Goal: Information Seeking & Learning: Check status

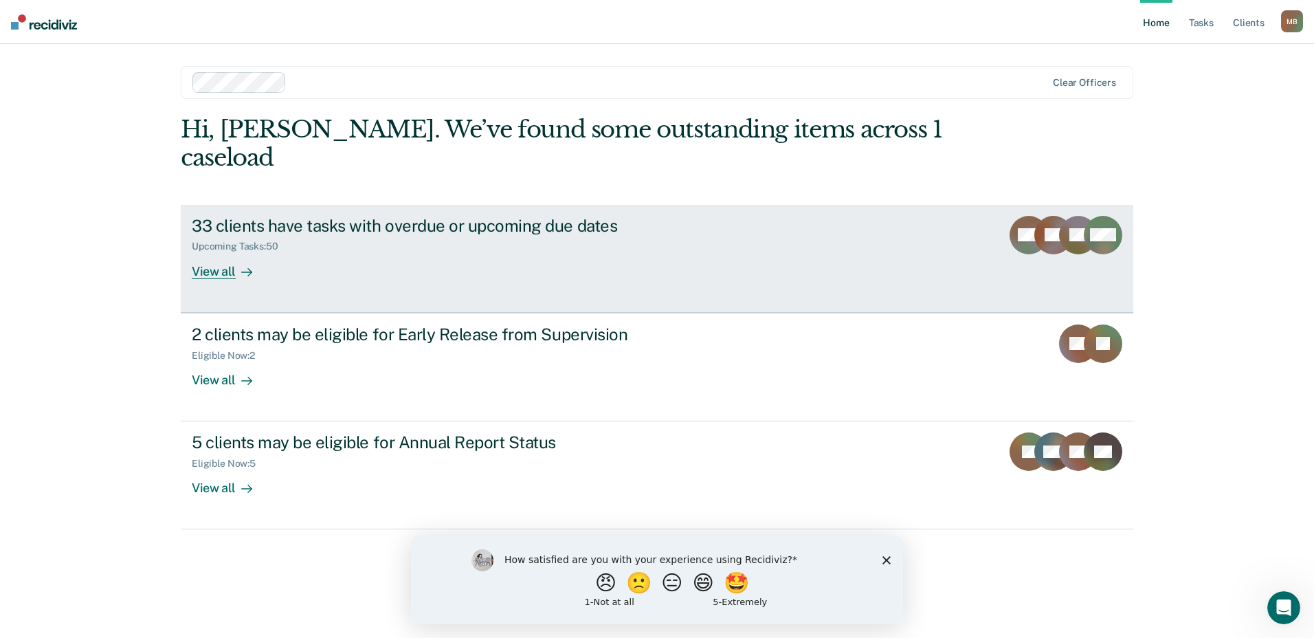
click at [482, 216] on div "33 clients have tasks with overdue or upcoming due dates" at bounding box center [433, 226] width 482 height 20
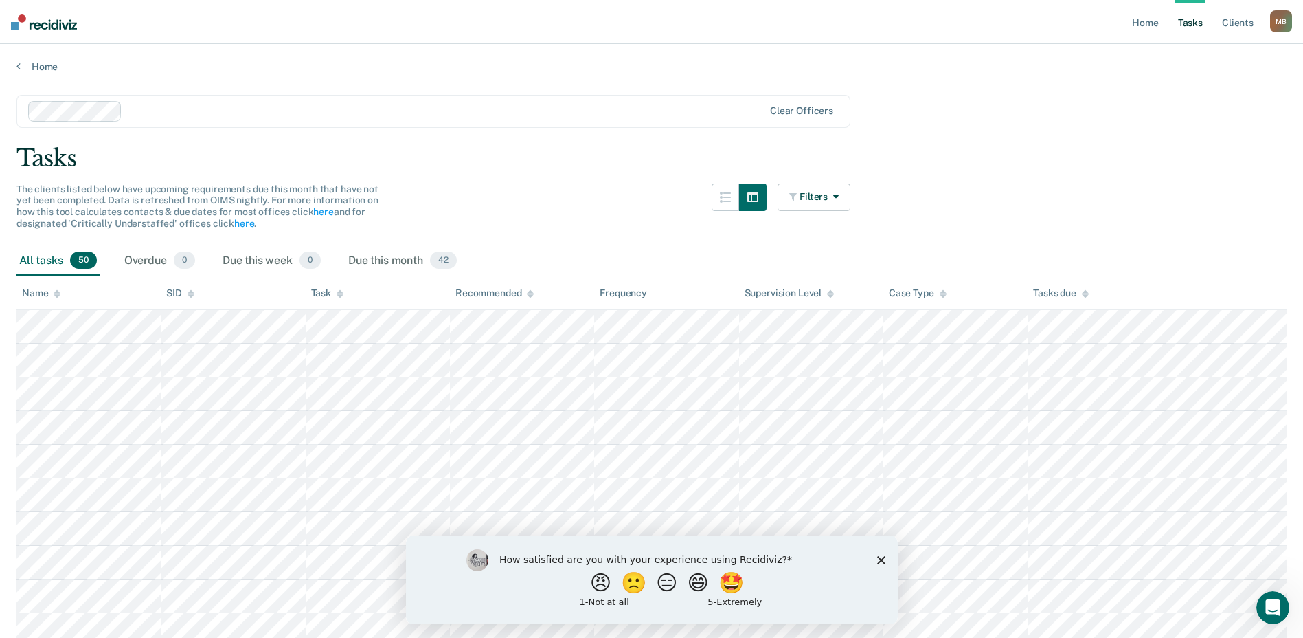
click at [538, 152] on div "Tasks" at bounding box center [651, 158] width 1270 height 28
click at [45, 65] on link "Home" at bounding box center [651, 66] width 1270 height 12
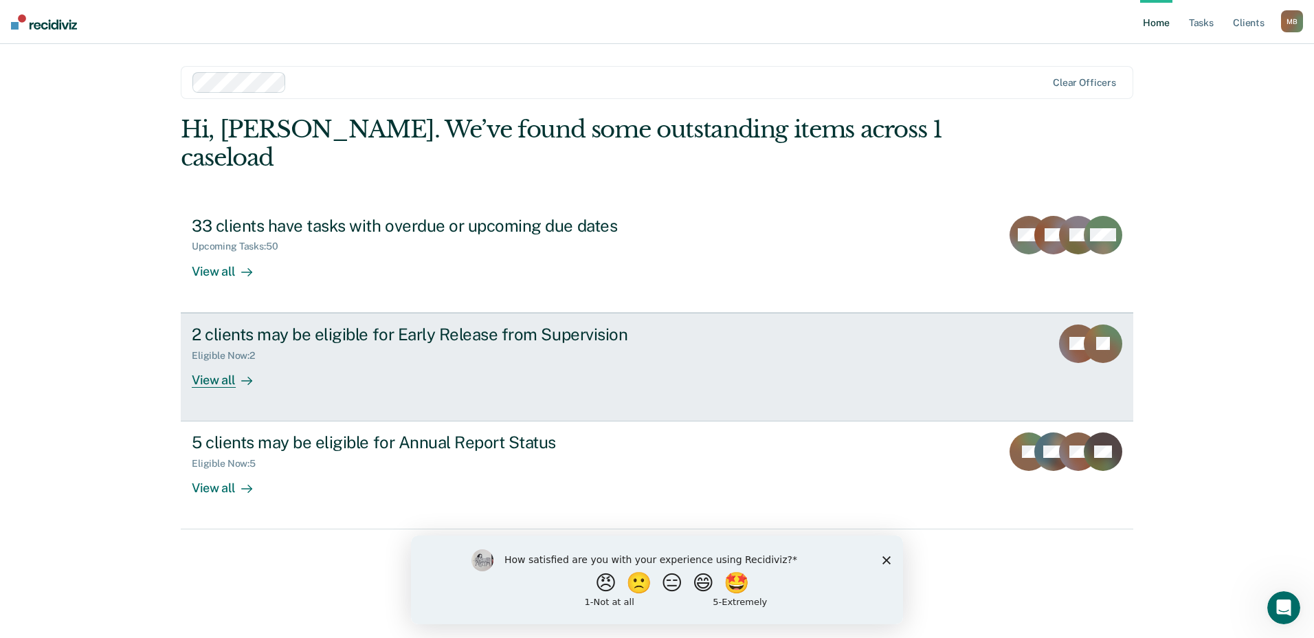
click at [543, 324] on div "2 clients may be eligible for Early Release from Supervision" at bounding box center [433, 334] width 482 height 20
